Goal: Information Seeking & Learning: Learn about a topic

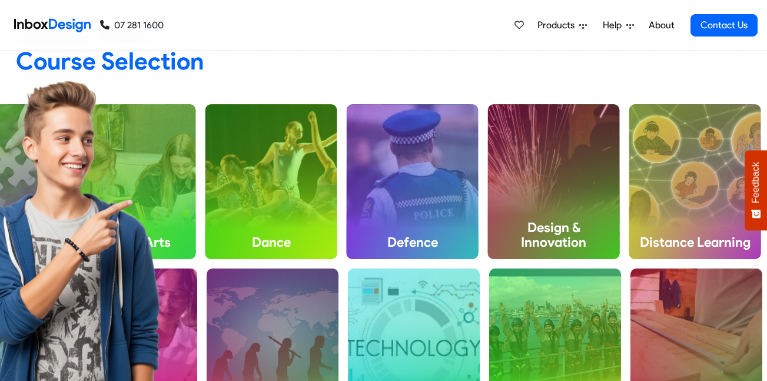
scroll to position [380, 0]
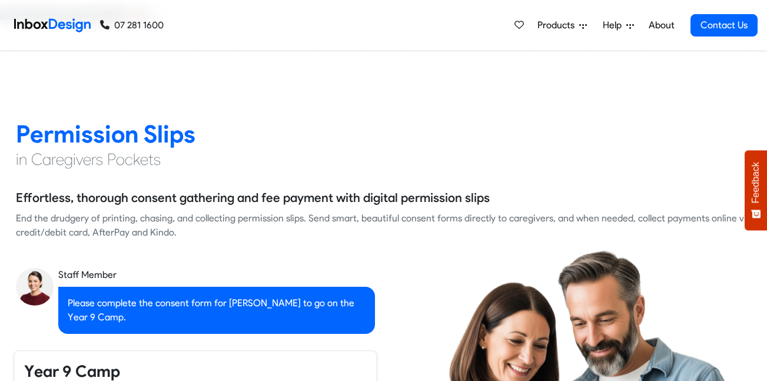
checkbox input "true"
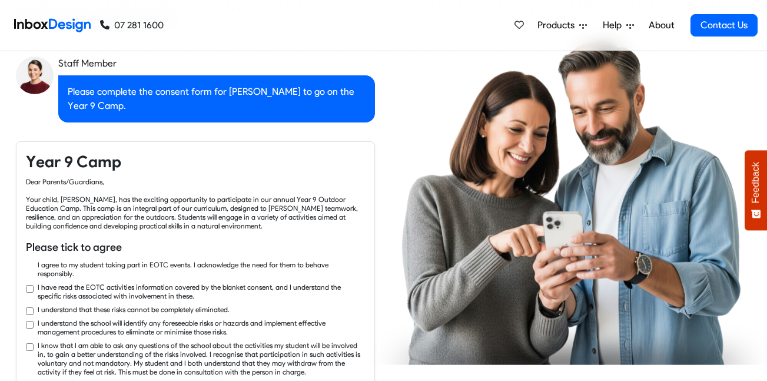
checkbox input "true"
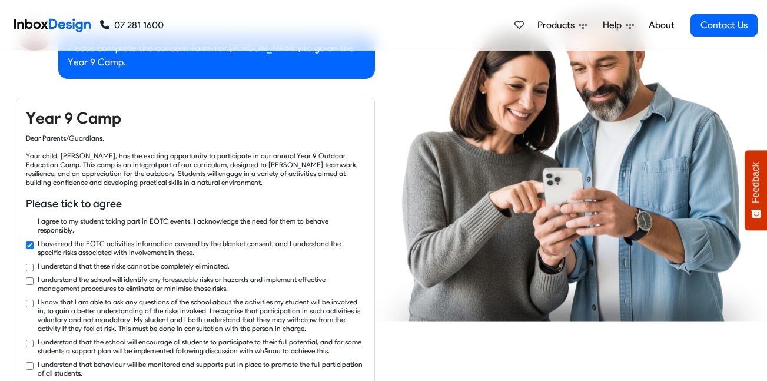
checkbox input "true"
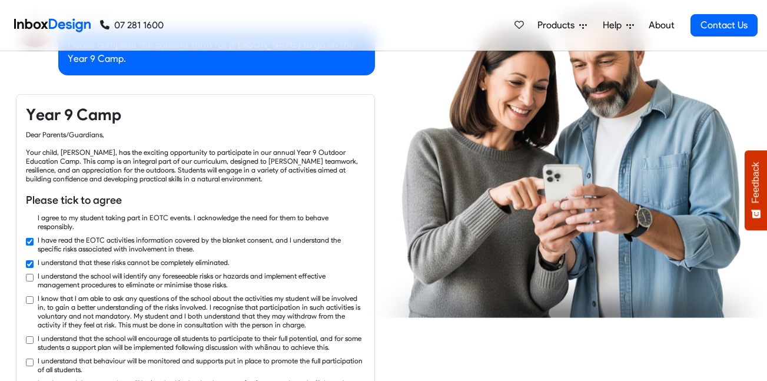
checkbox input "true"
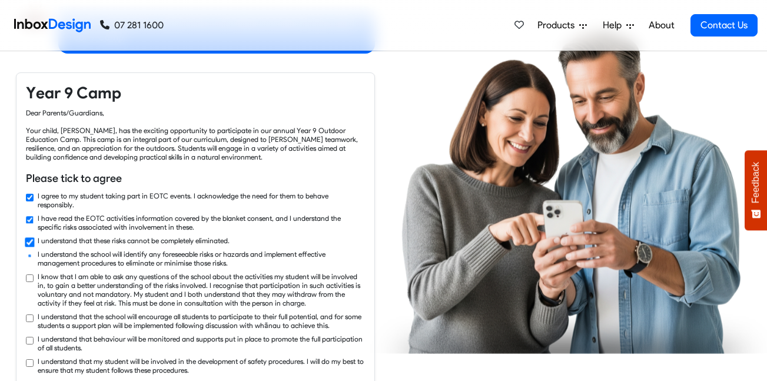
checkbox input "true"
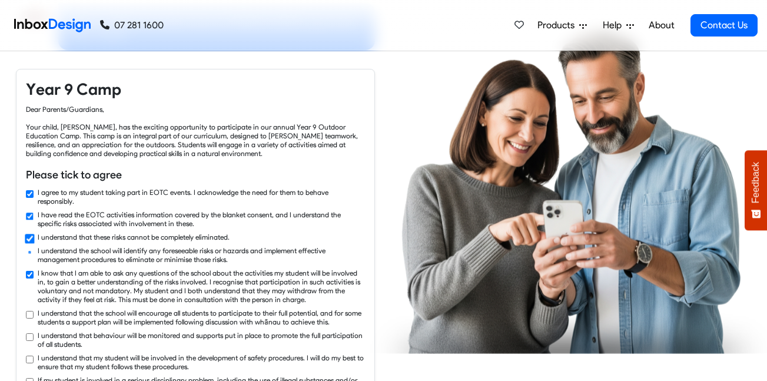
checkbox input "true"
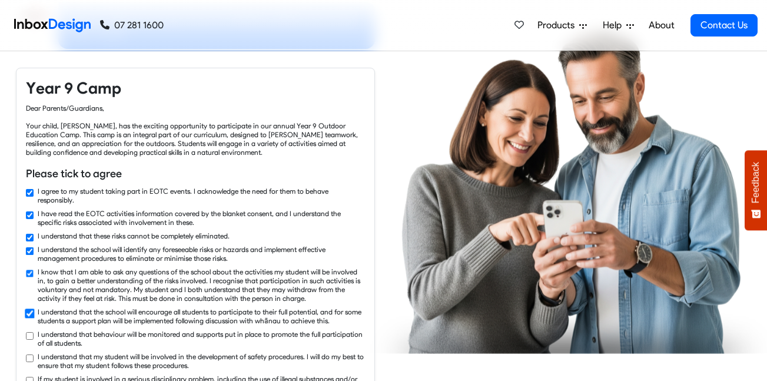
checkbox input "true"
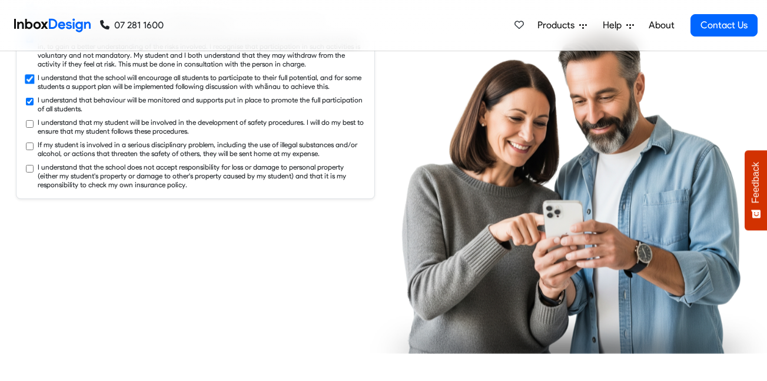
checkbox input "true"
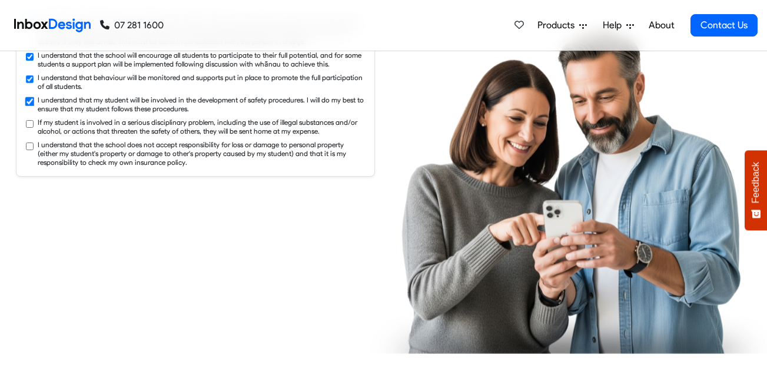
checkbox input "true"
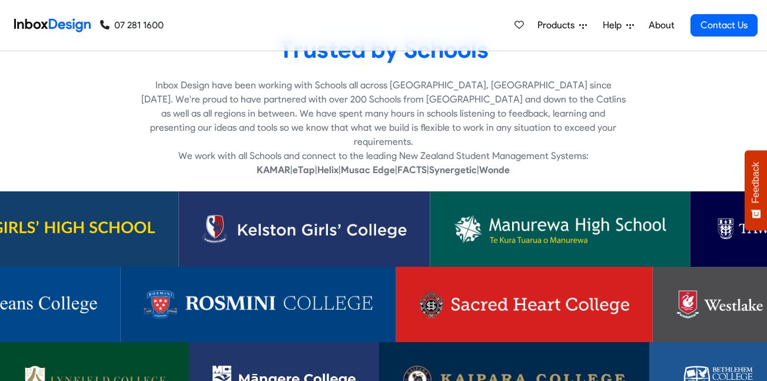
scroll to position [2193, 0]
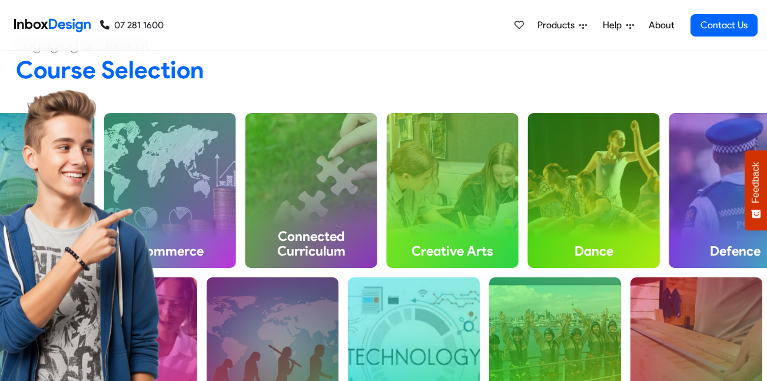
scroll to position [398, 0]
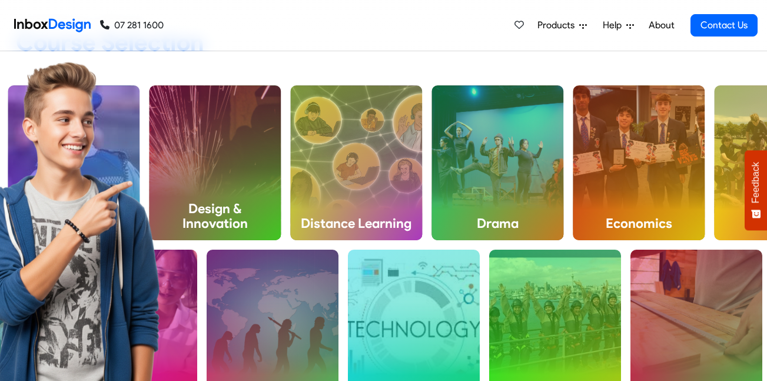
click at [584, 362] on div "Tourism" at bounding box center [555, 326] width 132 height 155
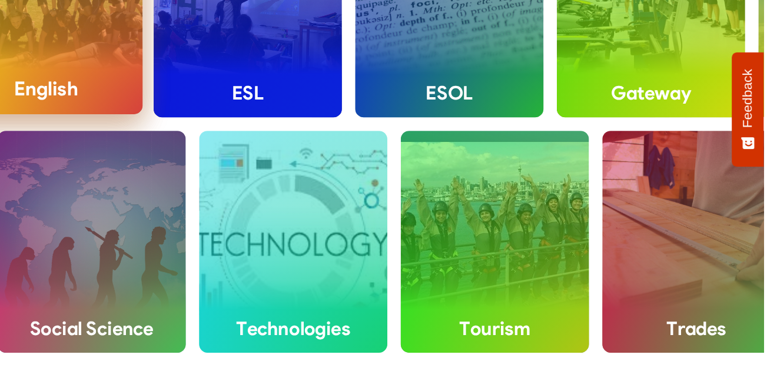
scroll to position [442, 0]
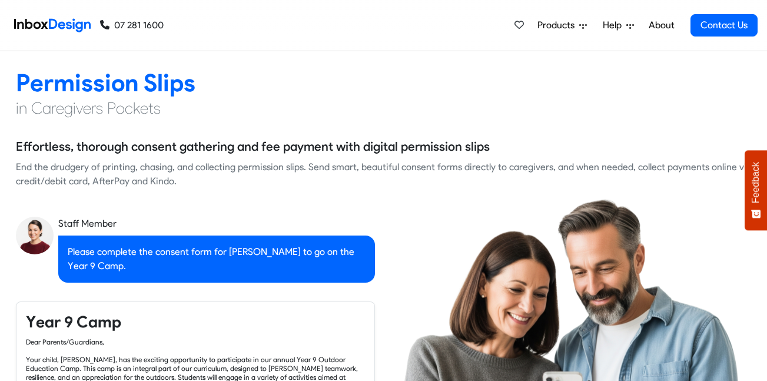
checkbox input "true"
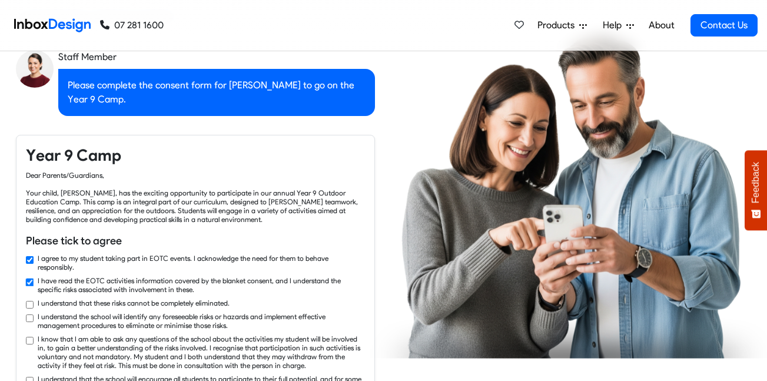
checkbox input "true"
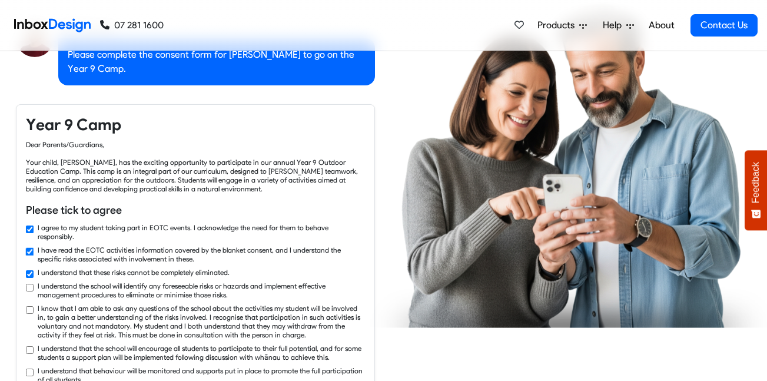
checkbox input "true"
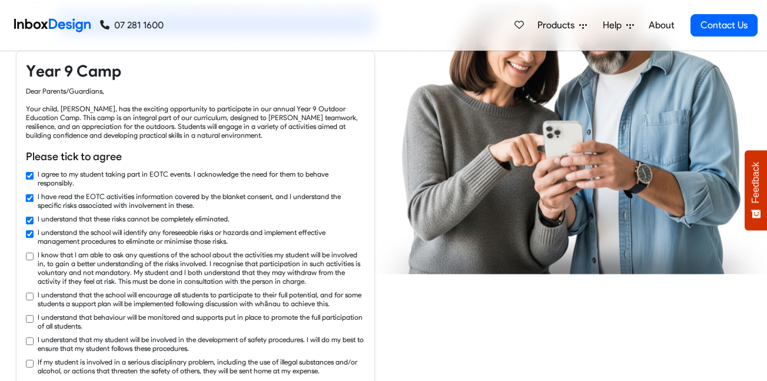
checkbox input "true"
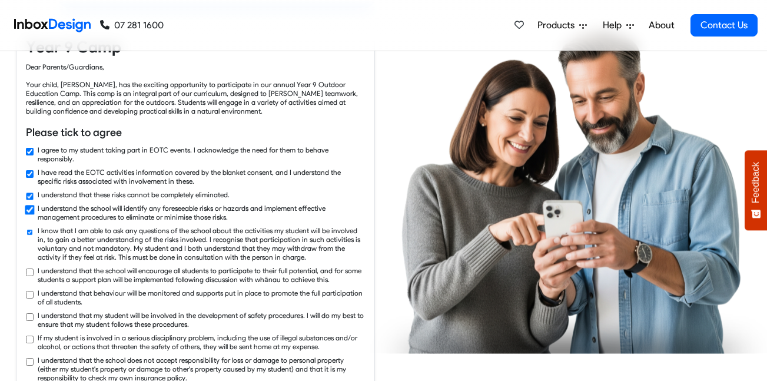
checkbox input "true"
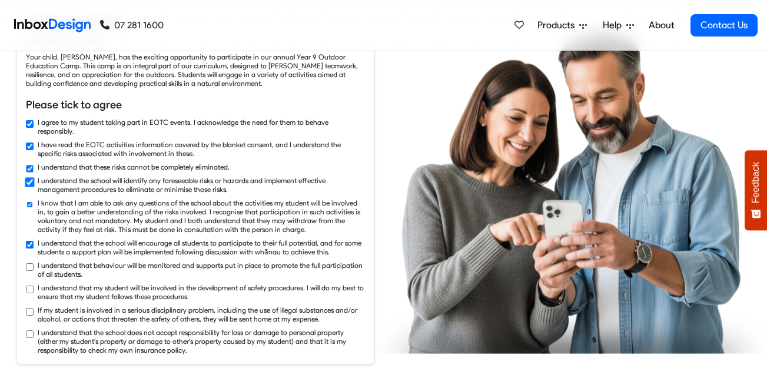
checkbox input "true"
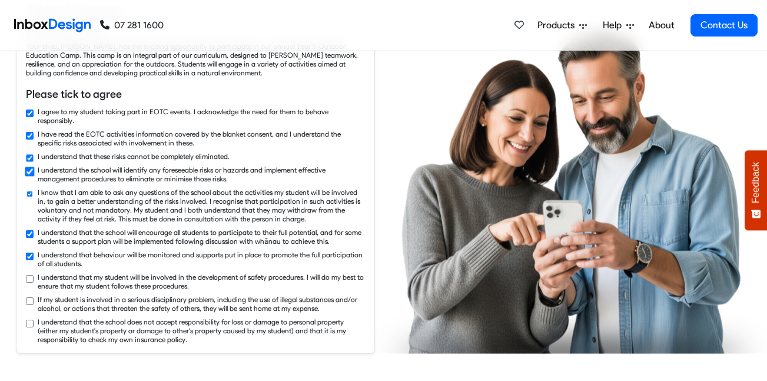
checkbox input "true"
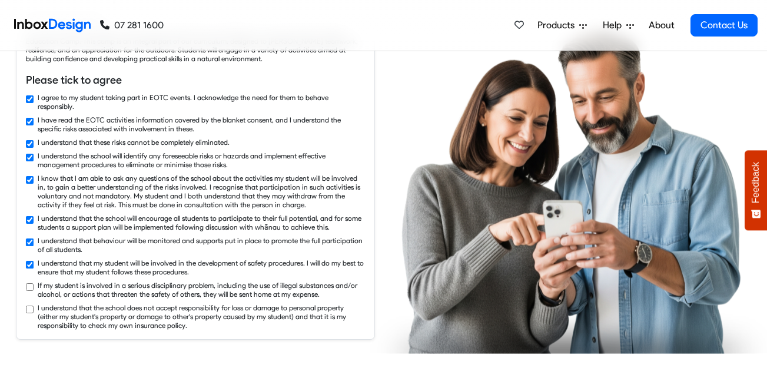
checkbox input "true"
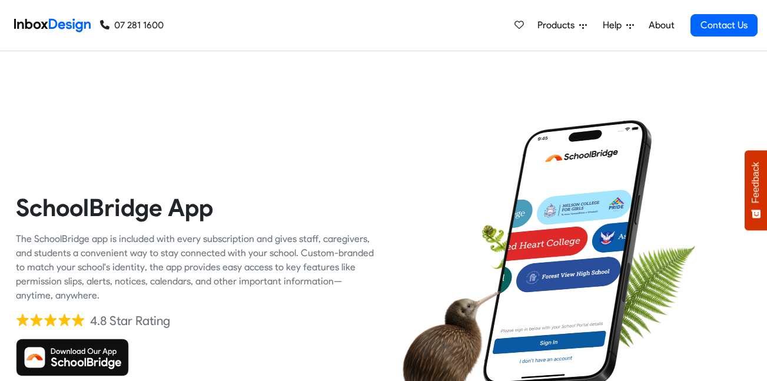
scroll to position [1029, 0]
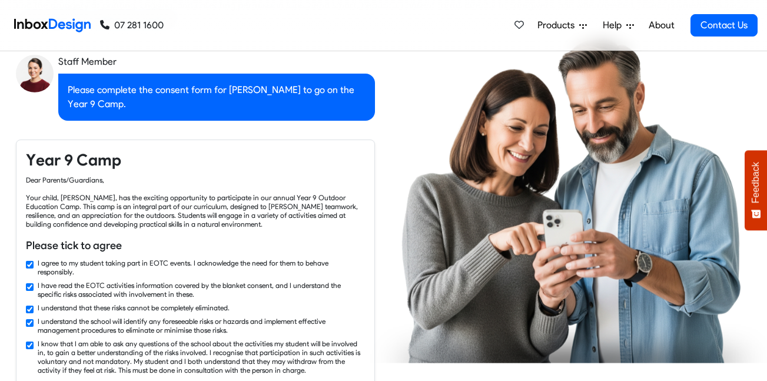
checkbox input "false"
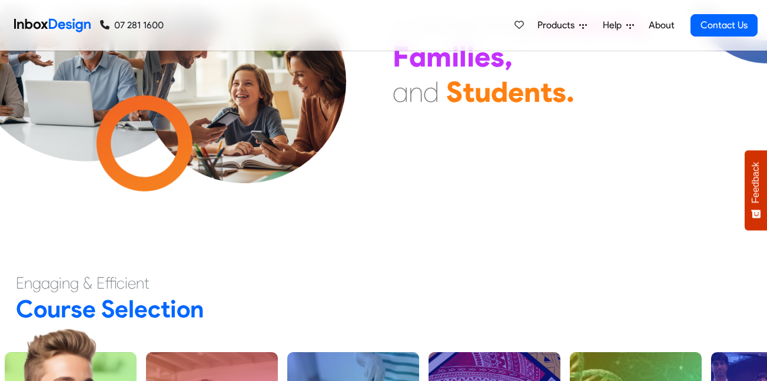
checkbox input "true"
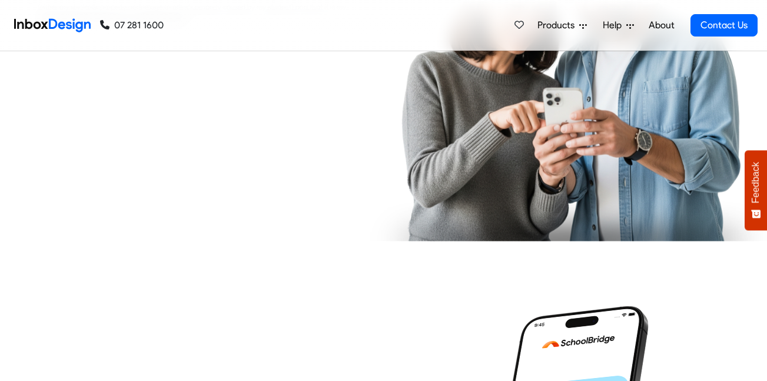
checkbox input "true"
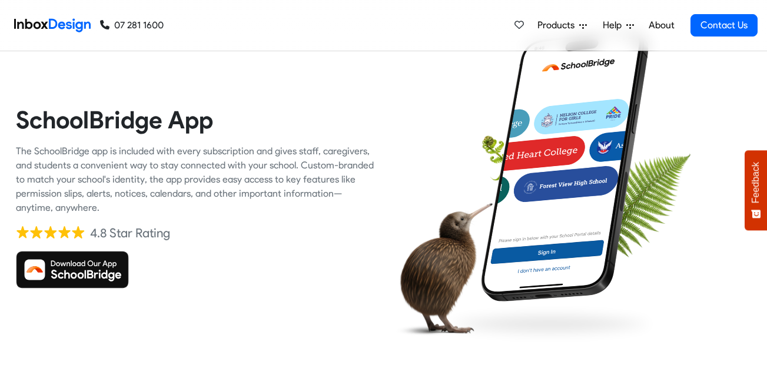
checkbox input "true"
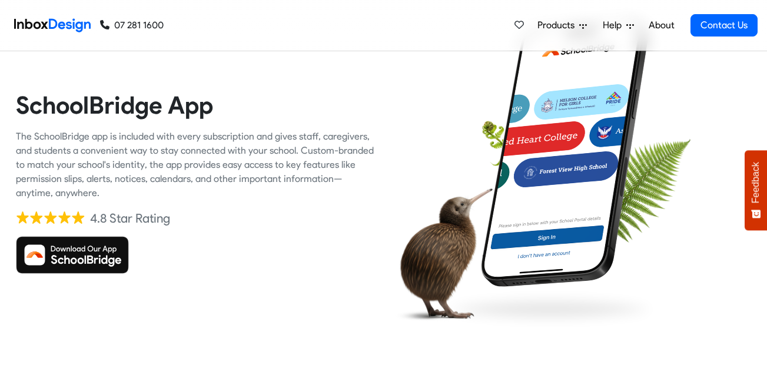
checkbox input "true"
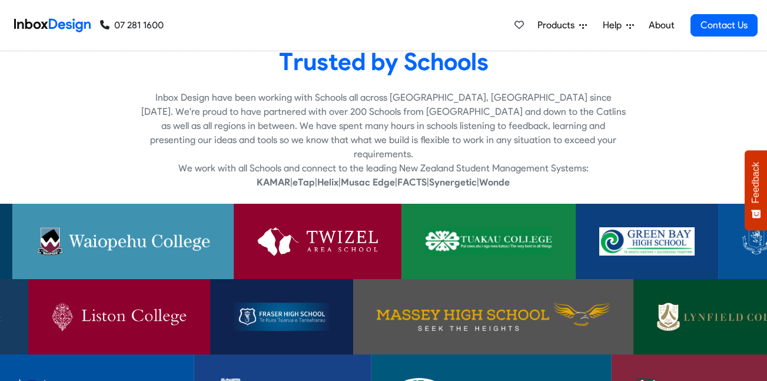
checkbox input "true"
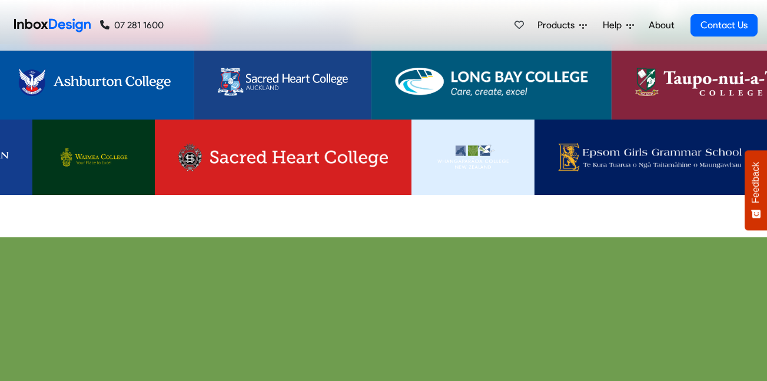
checkbox input "true"
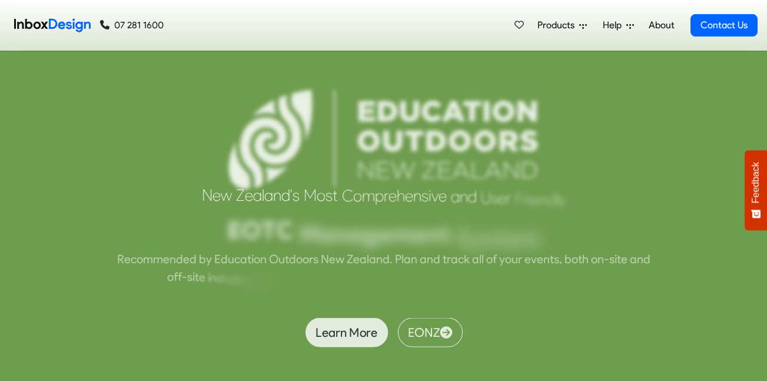
checkbox input "true"
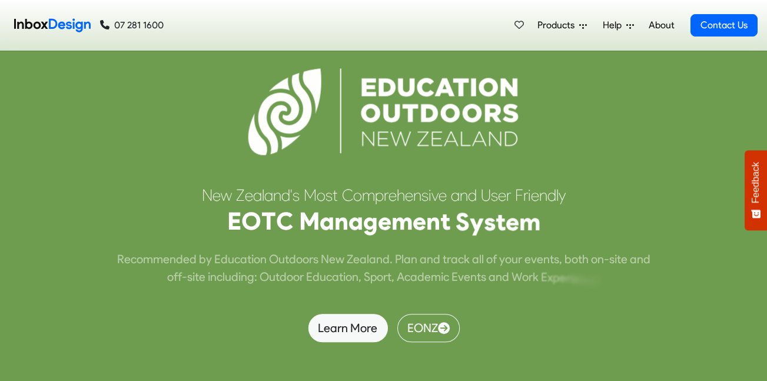
checkbox input "true"
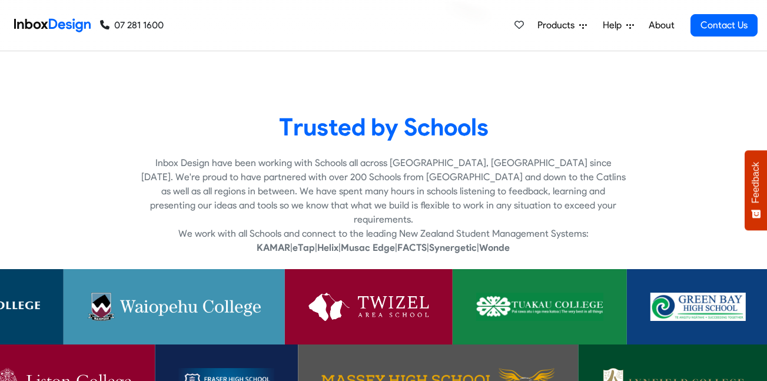
scroll to position [2114, 0]
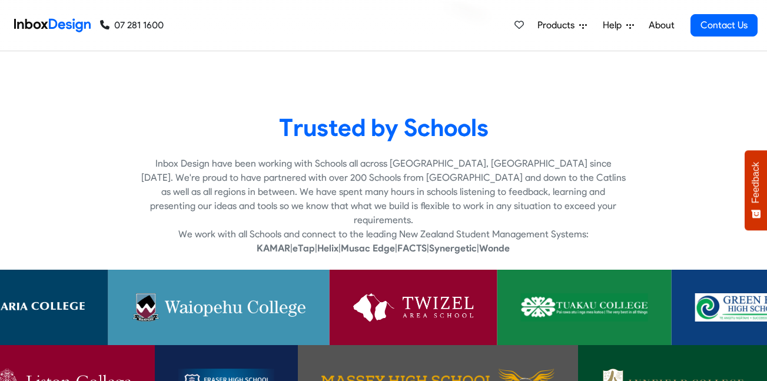
drag, startPoint x: 578, startPoint y: 164, endPoint x: 568, endPoint y: 141, distance: 25.0
click at [568, 141] on heading "Trusted by Schools" at bounding box center [383, 127] width 735 height 30
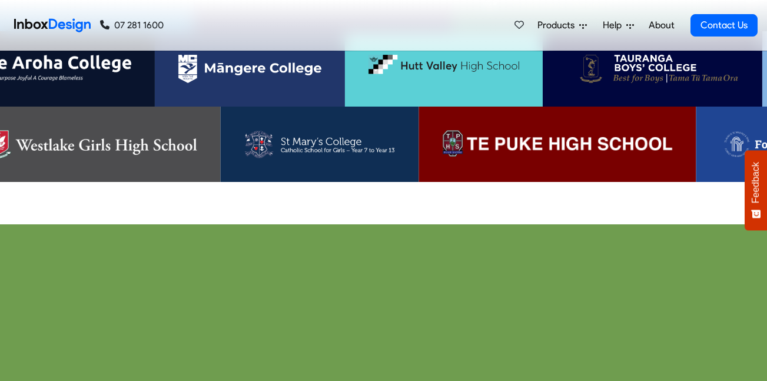
scroll to position [2506, 0]
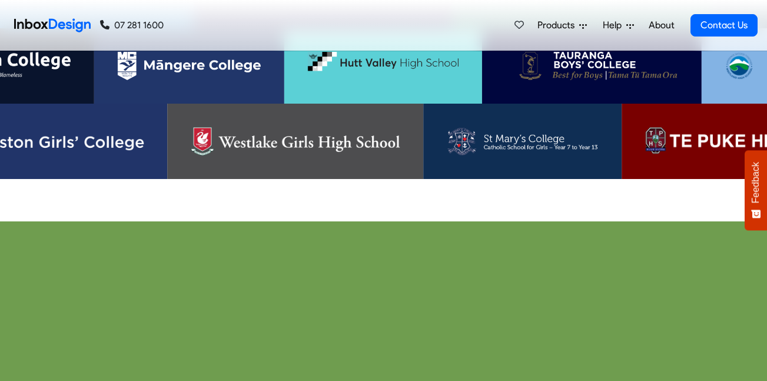
click at [381, 138] on img at bounding box center [295, 141] width 209 height 28
